Goal: Task Accomplishment & Management: Use online tool/utility

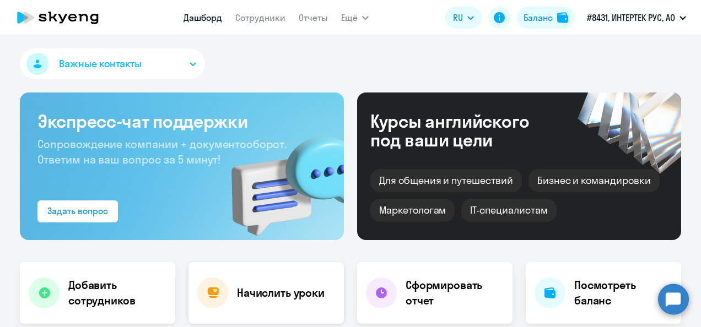
click at [286, 296] on h4 "Начислить уроки" at bounding box center [281, 292] width 88 height 15
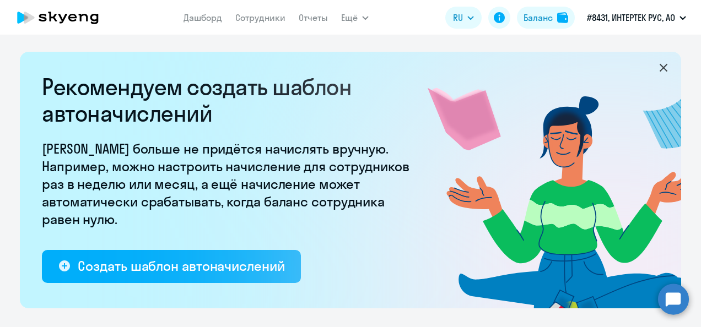
select select "10"
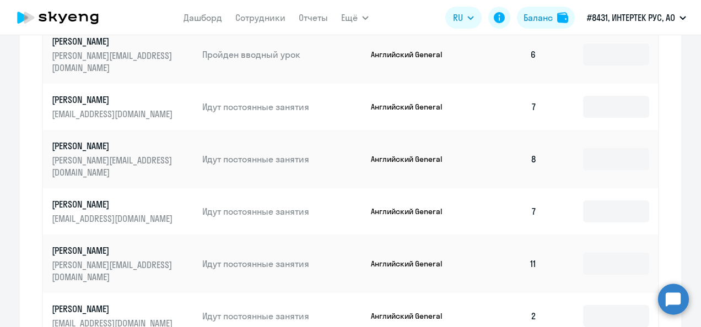
scroll to position [727, 0]
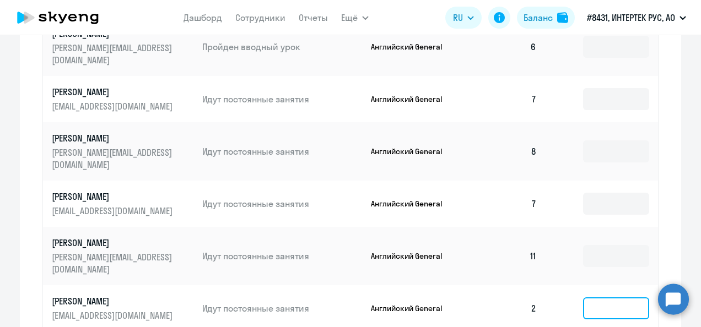
click at [618, 297] on input at bounding box center [616, 308] width 66 height 22
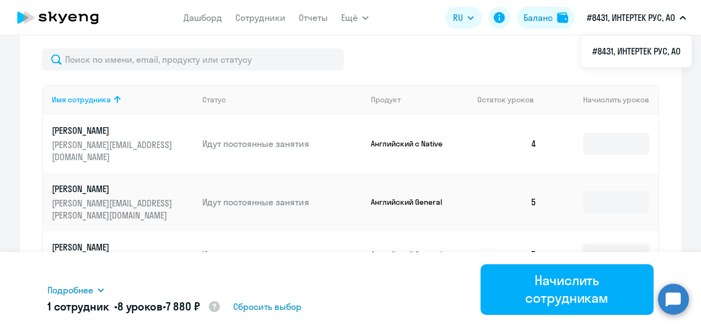
scroll to position [463, 0]
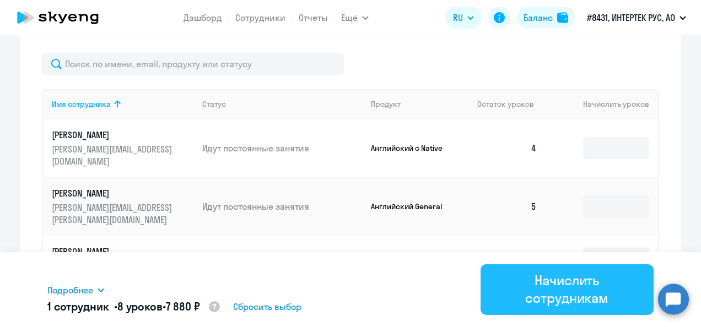
type input "8"
click at [578, 284] on div "Начислить сотрудникам" at bounding box center [567, 289] width 143 height 35
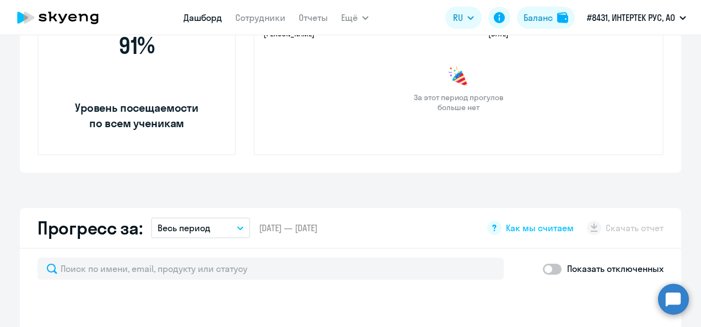
scroll to position [540, 0]
